Goal: Information Seeking & Learning: Learn about a topic

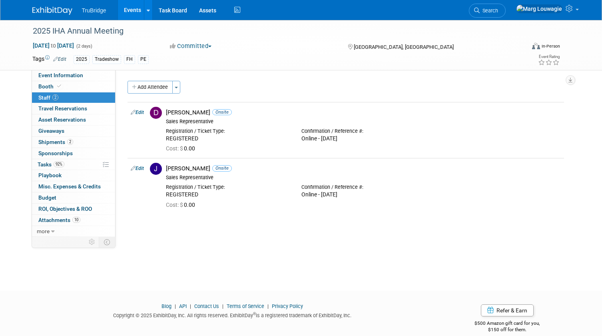
click at [498, 8] on span "Search" at bounding box center [488, 11] width 18 height 6
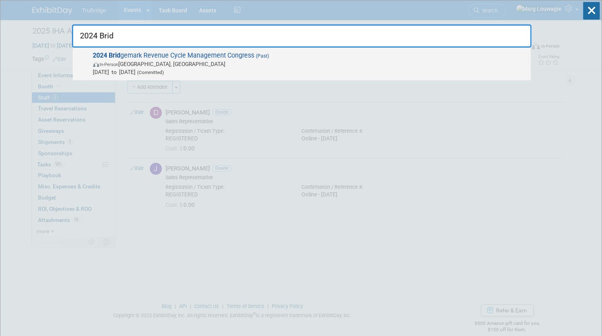
type input "2024 Brid"
click at [231, 66] on span "In-Person San Diego, CA" at bounding box center [309, 64] width 433 height 8
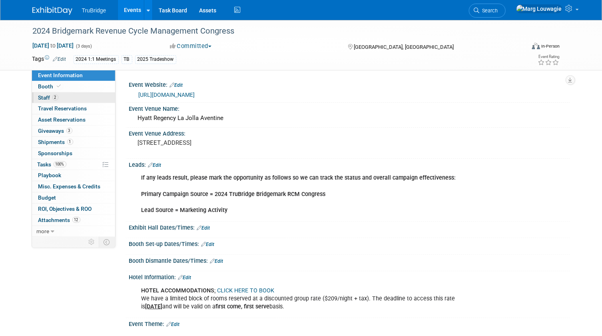
click at [72, 95] on link "2 Staff 2" at bounding box center [73, 97] width 83 height 11
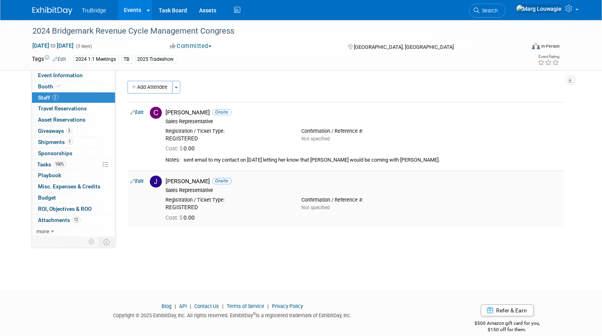
drag, startPoint x: 62, startPoint y: 219, endPoint x: 193, endPoint y: 187, distance: 134.4
click at [62, 219] on span "Attachments 12" at bounding box center [59, 220] width 42 height 6
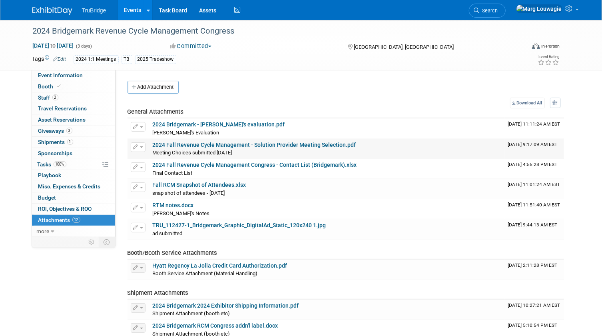
click at [303, 147] on link "2024 Fall Revenue Cycle Management - Solution Provider Meeting Selection.pdf" at bounding box center [254, 144] width 203 height 6
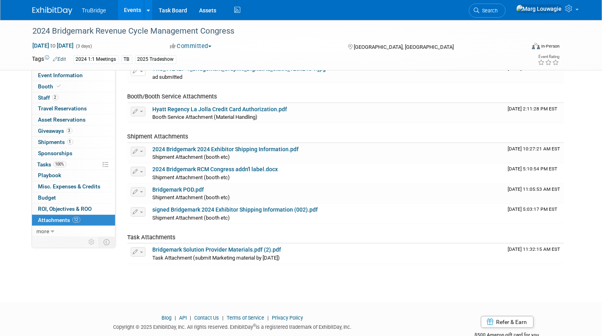
scroll to position [177, 0]
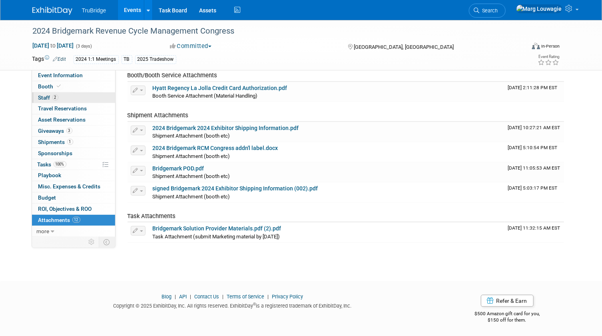
click at [77, 96] on link "2 Staff 2" at bounding box center [73, 97] width 83 height 11
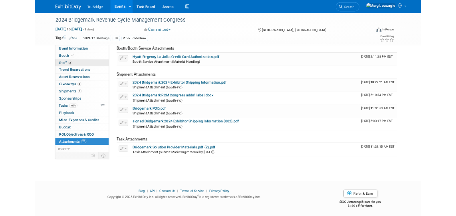
scroll to position [0, 0]
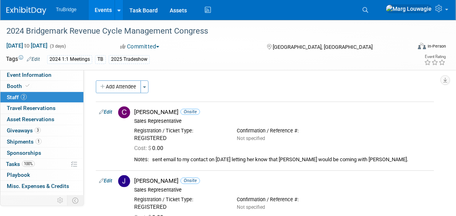
click at [292, 85] on div "Add Attendee Toggle Dropdown Quick -Tag Attendees Apply" at bounding box center [265, 86] width 338 height 13
click at [391, 137] on div "Registration / Ticket Type: REGISTERED Confirmation / Reference #: Not specified" at bounding box center [282, 133] width 309 height 18
